Goal: Information Seeking & Learning: Check status

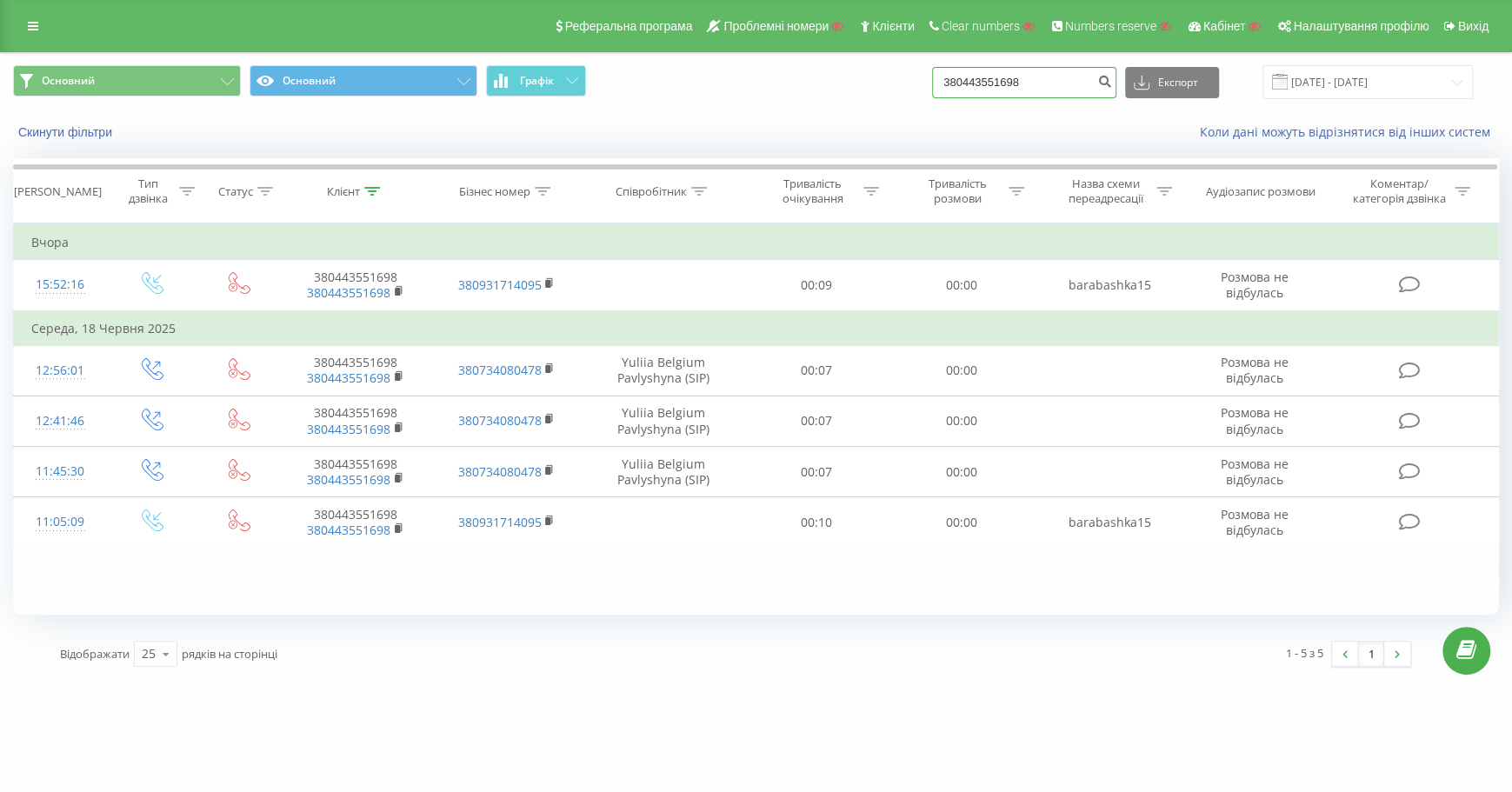
click at [1081, 87] on input "380443551698" at bounding box center [1024, 83] width 185 height 31
type input "380443551698"
click at [1104, 84] on input "380443551698" at bounding box center [1024, 83] width 185 height 31
type input "3"
paste input "48791595010"
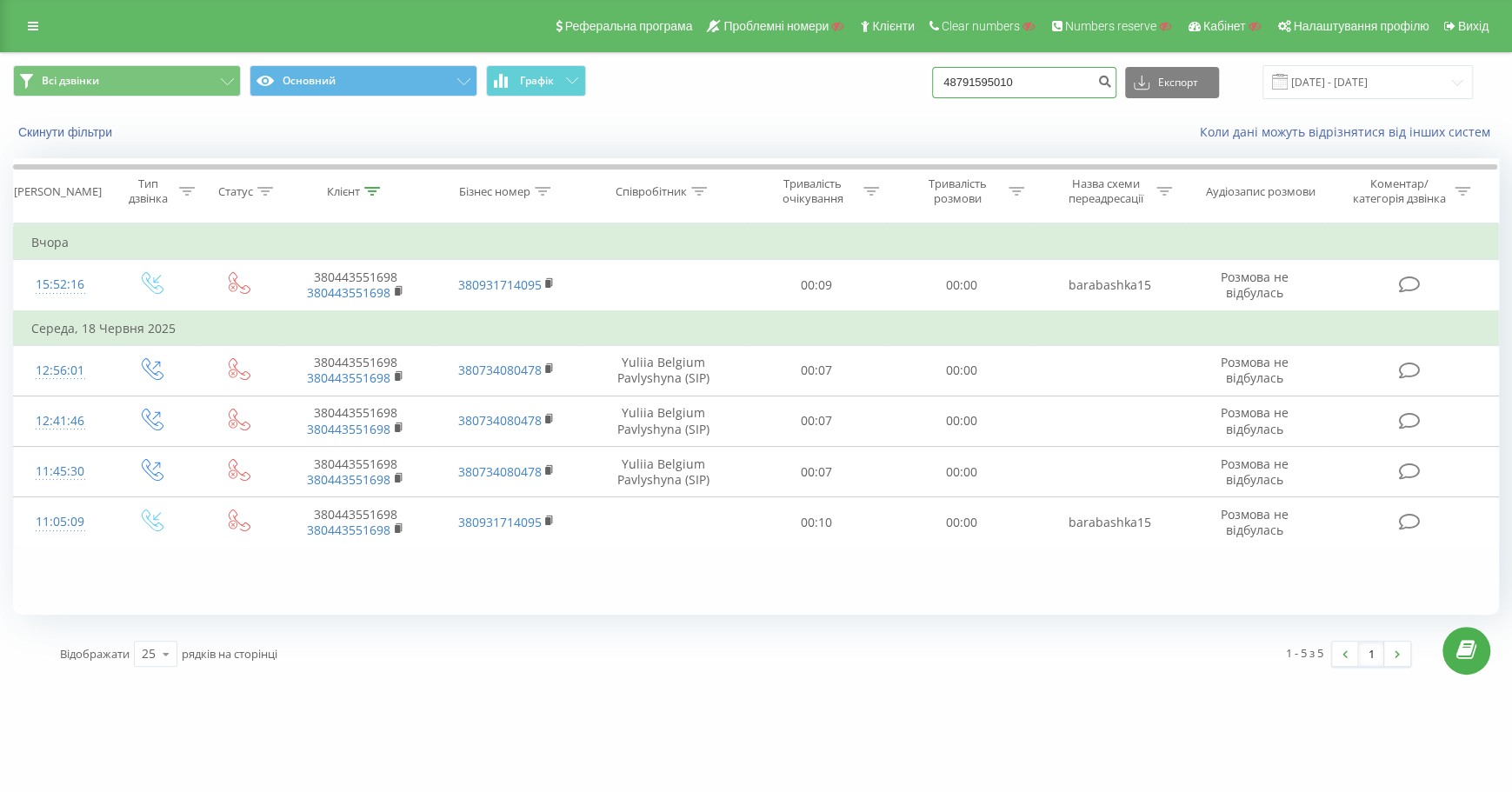
type input "48791595010"
